Goal: Find specific page/section: Find specific page/section

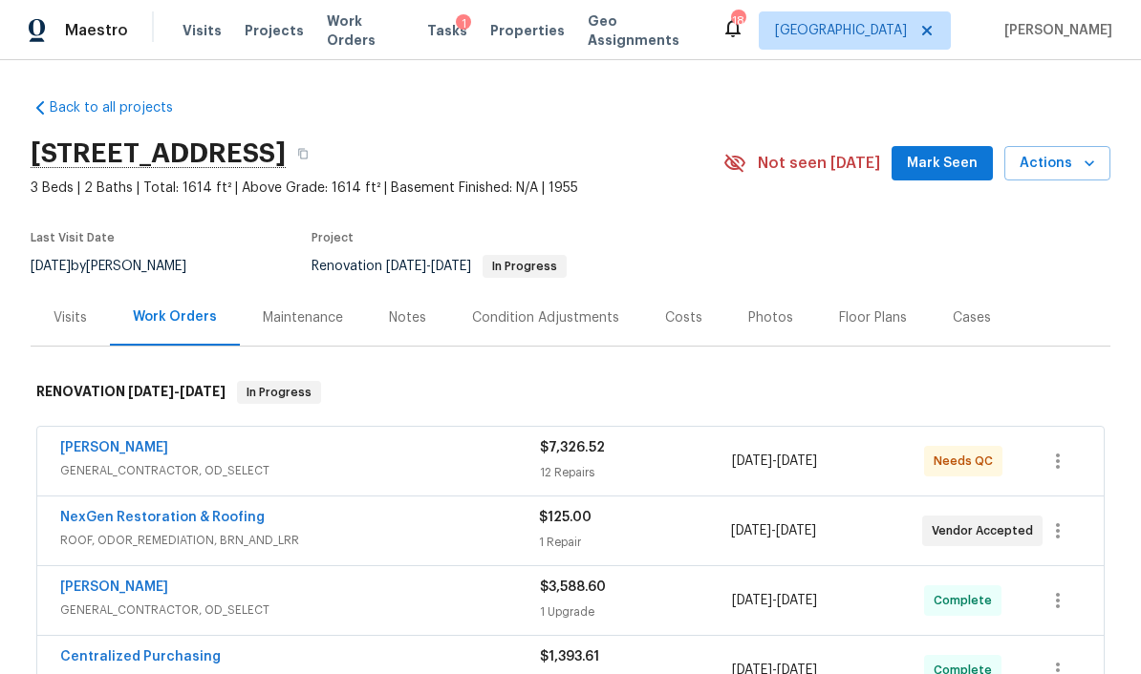
click at [569, 316] on div "Condition Adjustments" at bounding box center [545, 318] width 147 height 19
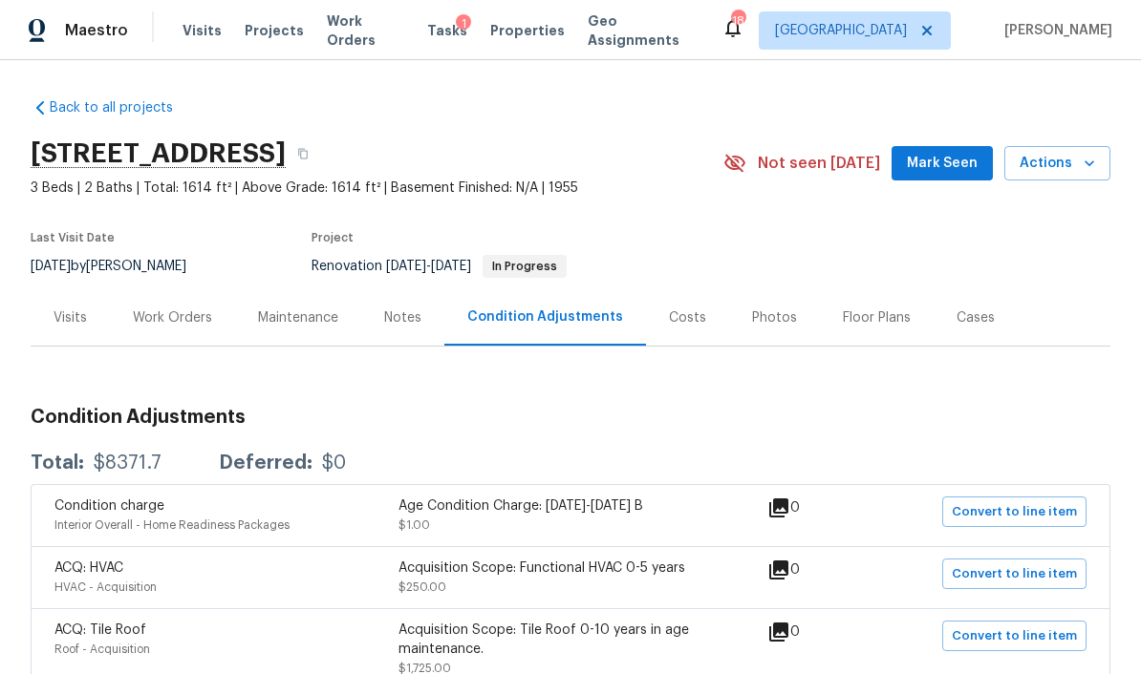
click at [678, 327] on div "Costs" at bounding box center [687, 318] width 37 height 19
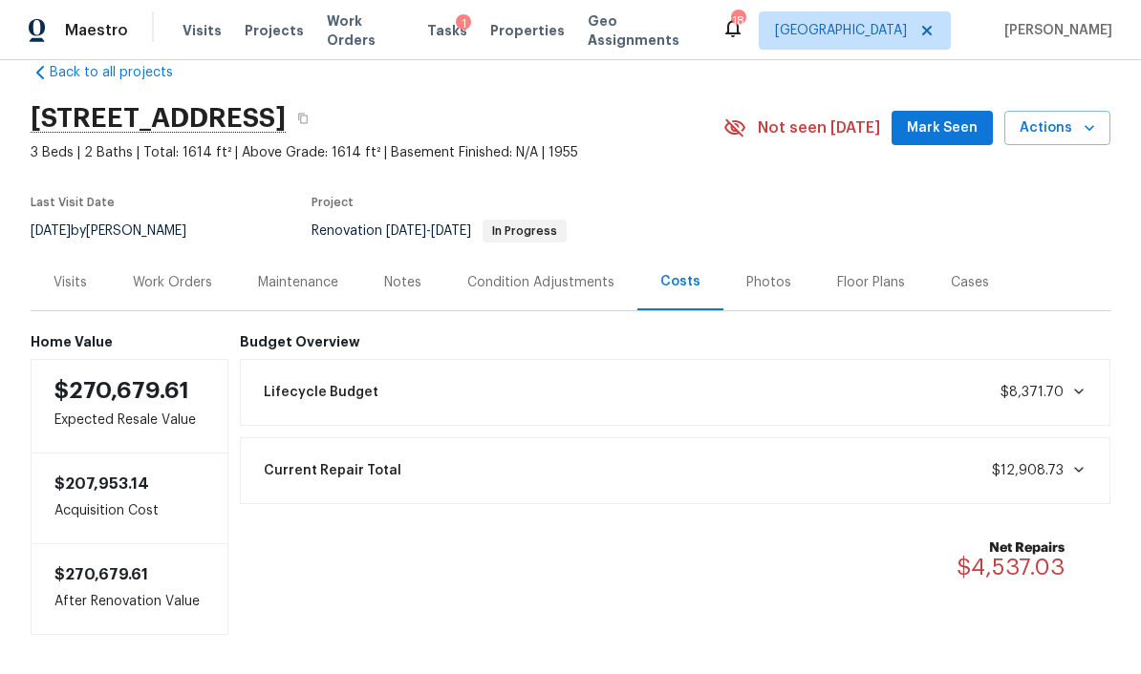
scroll to position [34, 0]
click at [194, 296] on div "Work Orders" at bounding box center [172, 283] width 125 height 56
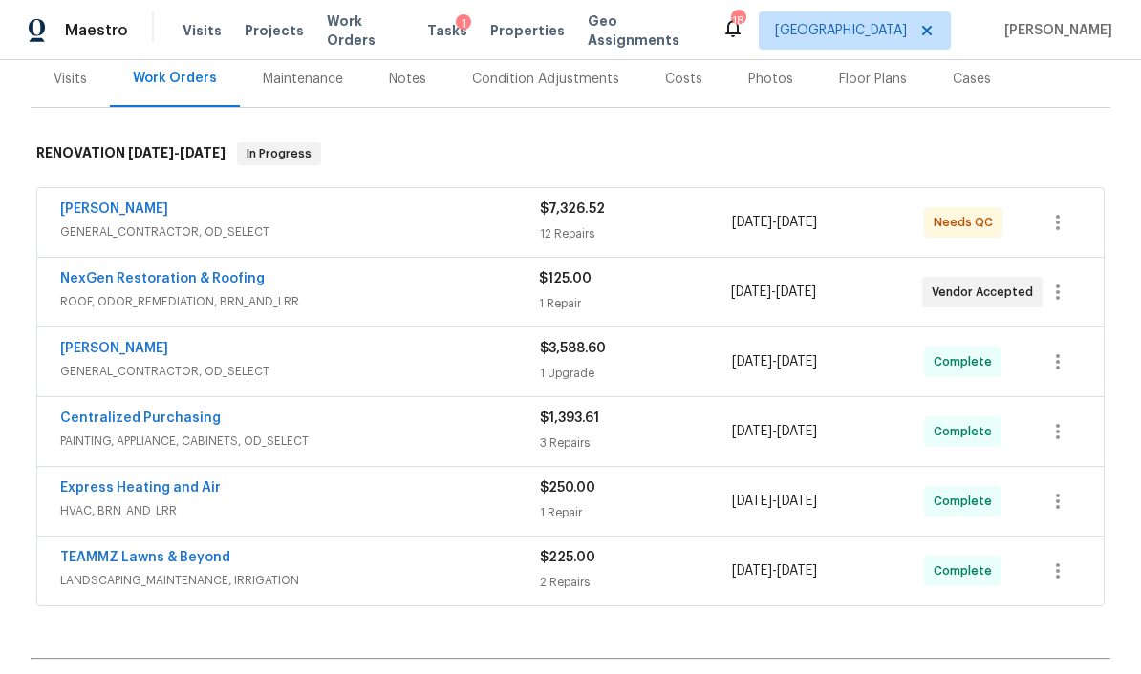
scroll to position [244, 0]
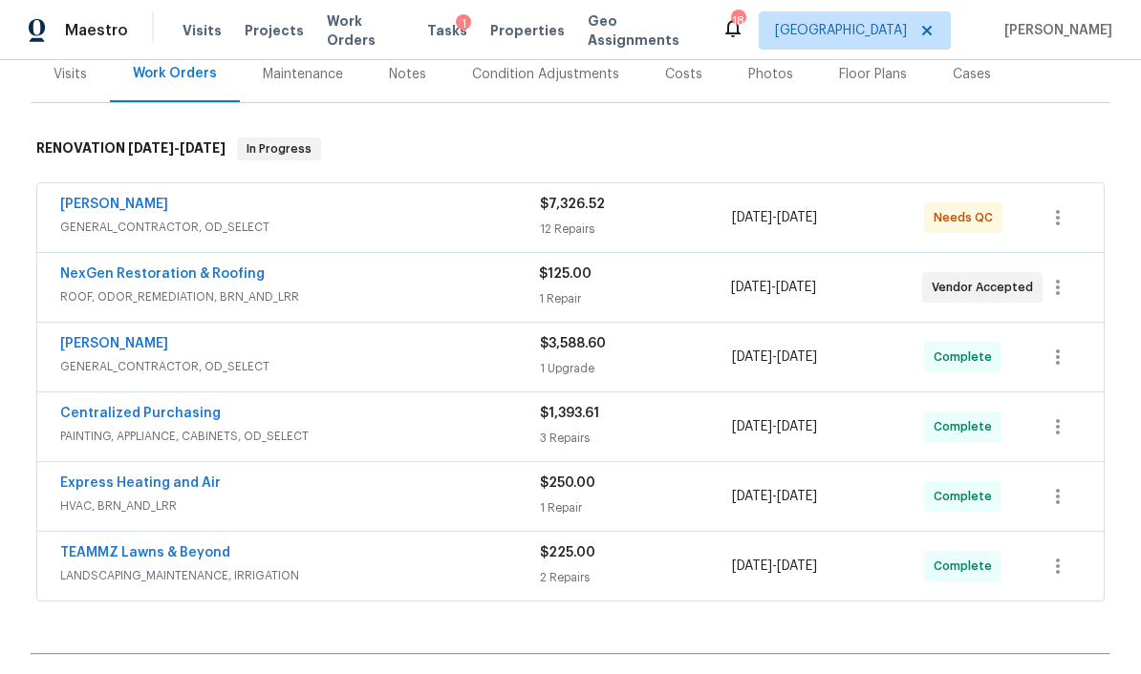
click at [123, 363] on span "GENERAL_CONTRACTOR, OD_SELECT" at bounding box center [300, 366] width 480 height 19
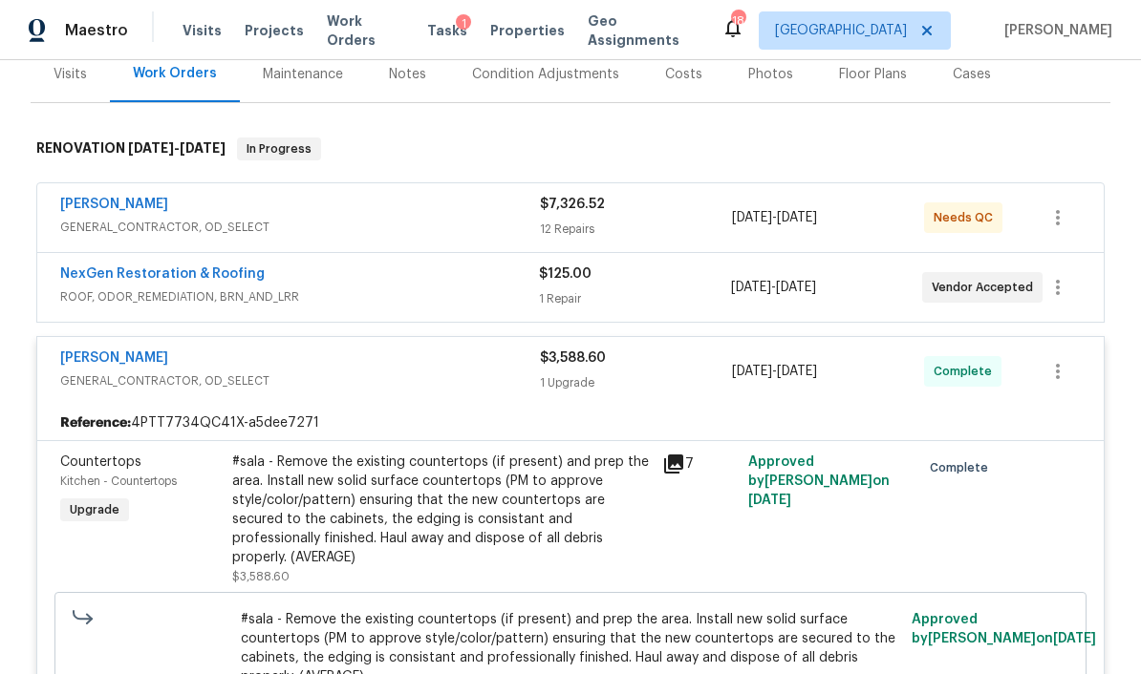
click at [118, 352] on link "[PERSON_NAME]" at bounding box center [114, 358] width 108 height 13
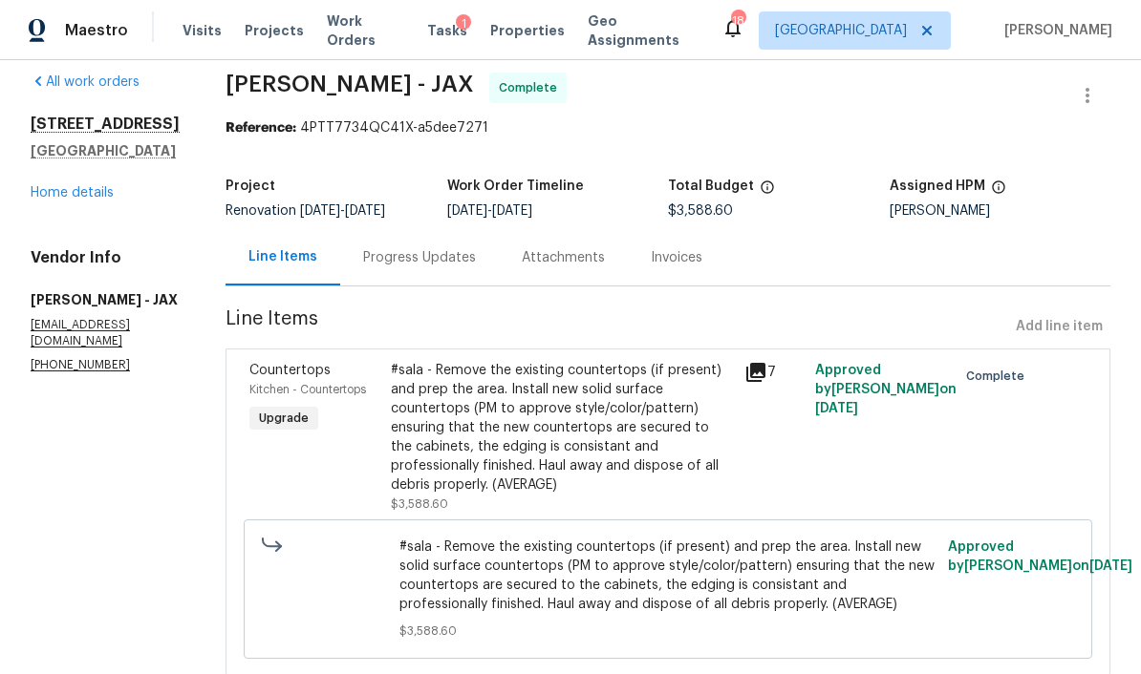
scroll to position [16, 0]
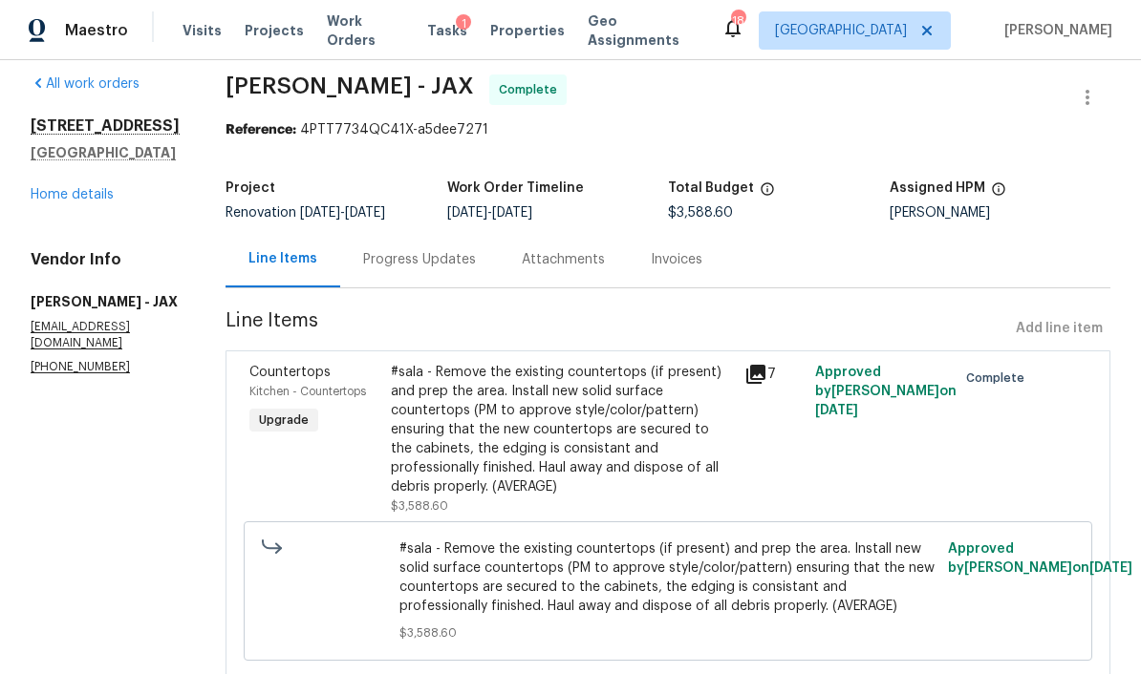
click at [82, 200] on link "Home details" at bounding box center [72, 194] width 83 height 13
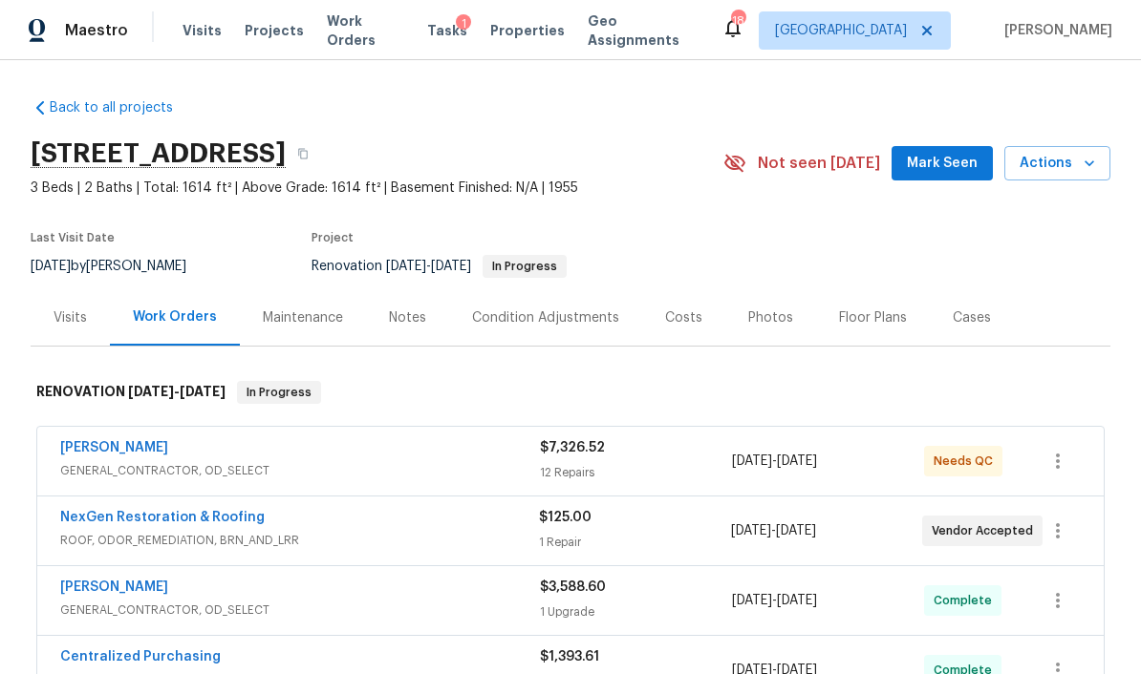
click at [567, 322] on div "Condition Adjustments" at bounding box center [545, 318] width 147 height 19
